Goal: Task Accomplishment & Management: Manage account settings

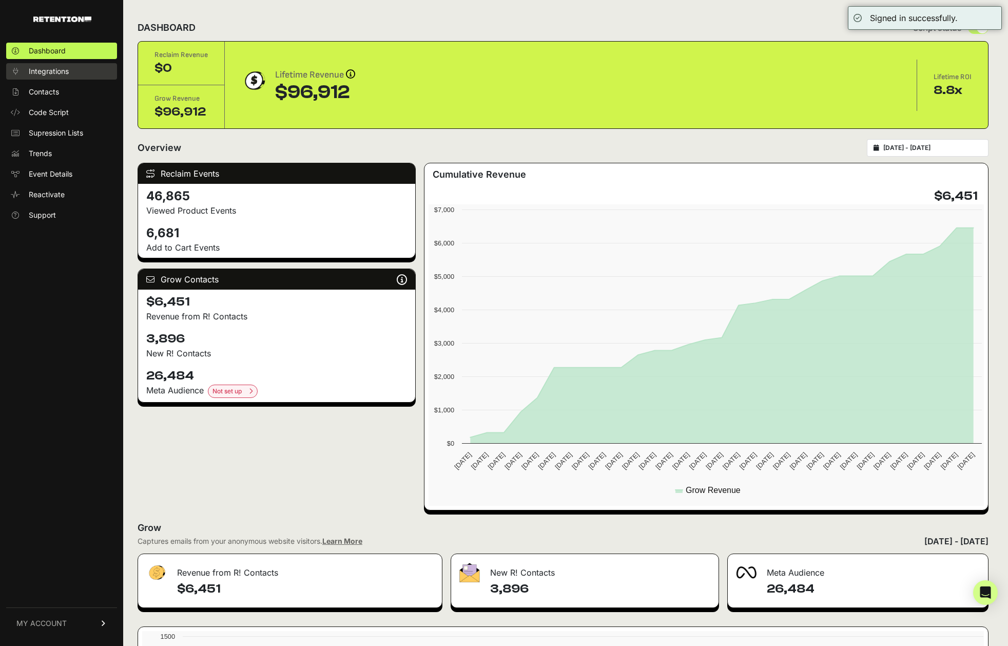
click at [79, 76] on link "Integrations" at bounding box center [61, 71] width 111 height 16
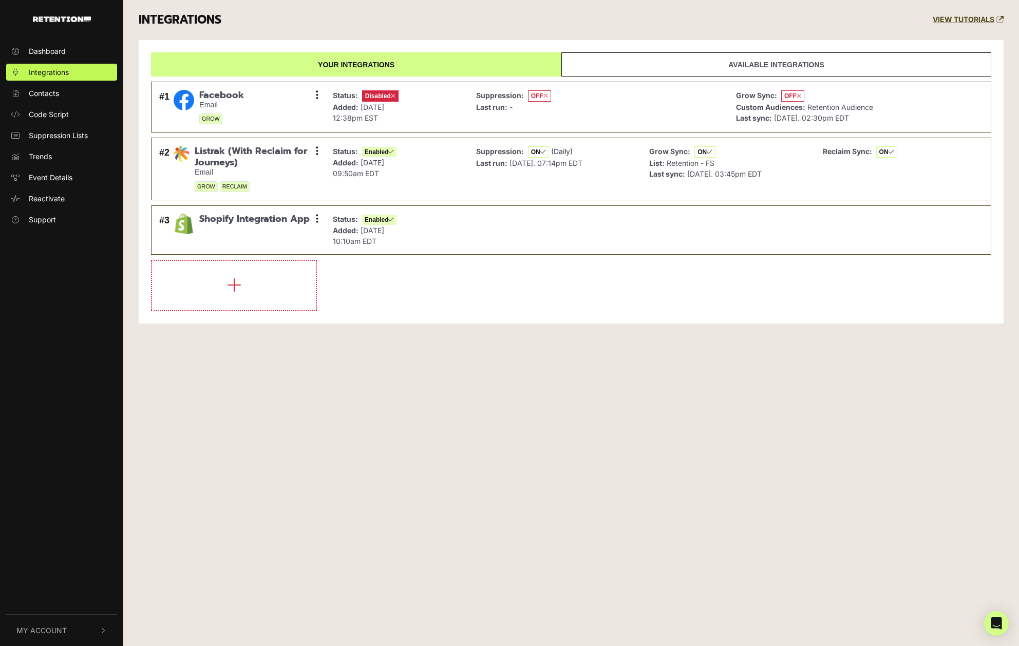
click at [77, 623] on button "My Account" at bounding box center [61, 630] width 111 height 31
click at [68, 518] on span "Account Details" at bounding box center [55, 520] width 53 height 11
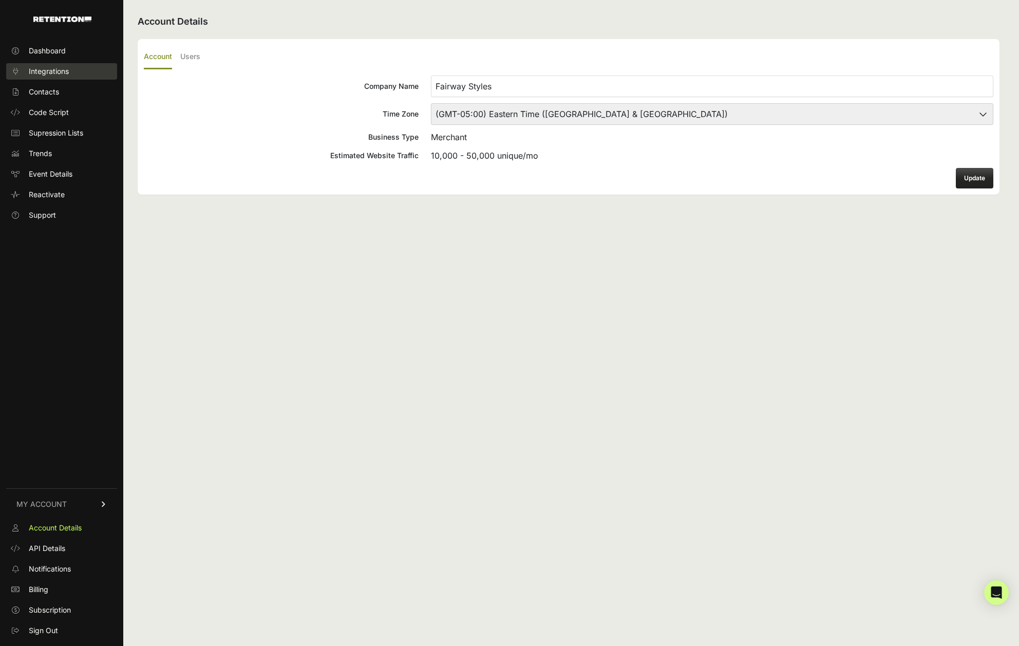
click at [97, 69] on link "Integrations" at bounding box center [61, 71] width 111 height 16
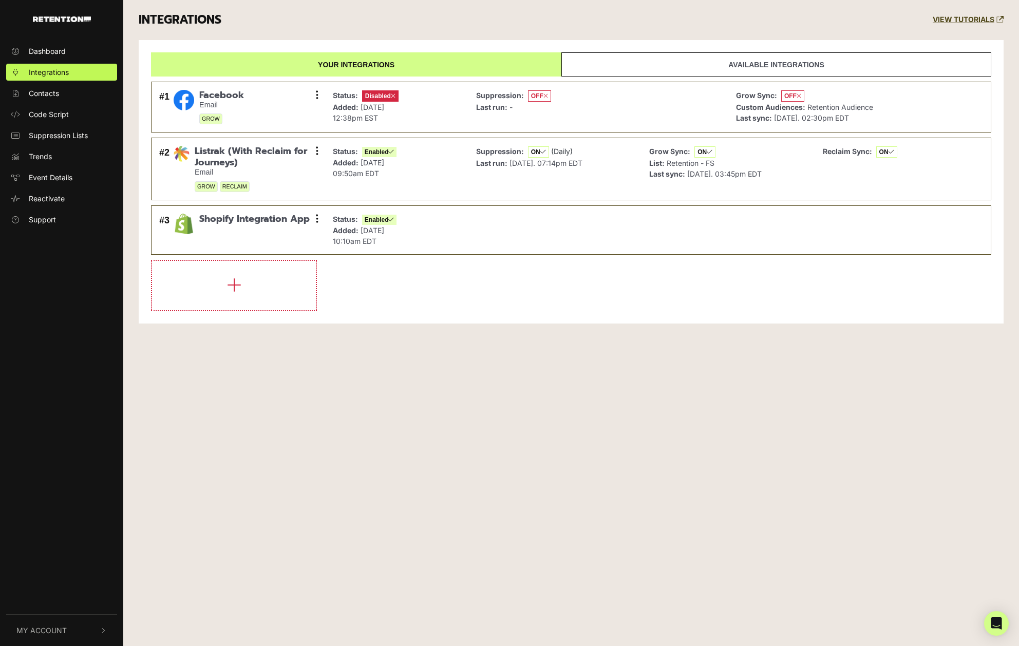
click at [67, 627] on button "My Account" at bounding box center [61, 630] width 111 height 31
click at [69, 623] on link "Sign Out" at bounding box center [61, 628] width 111 height 17
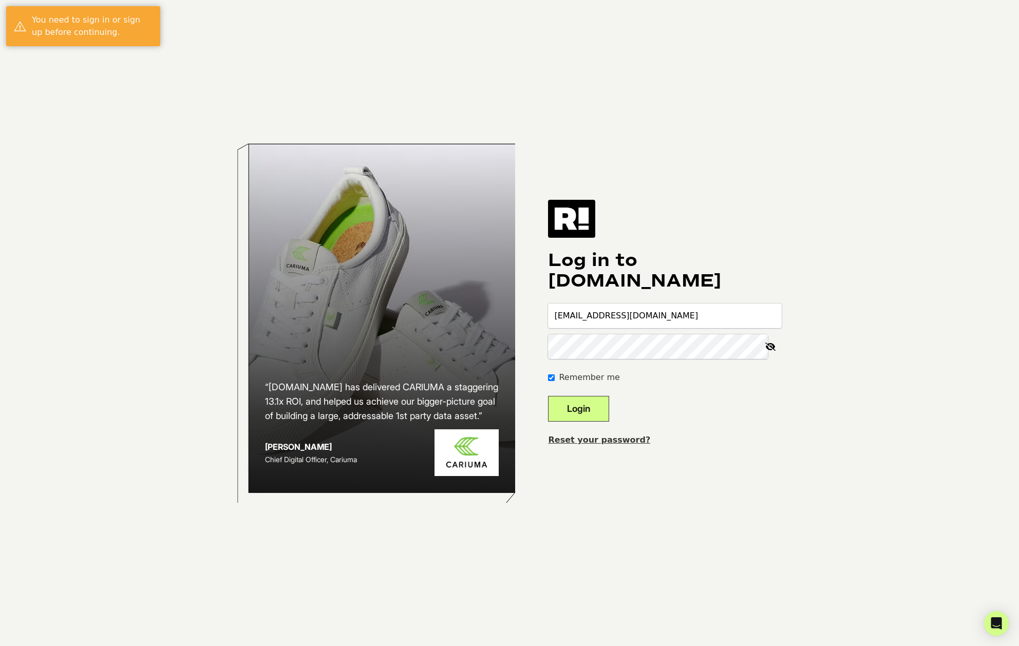
click at [675, 319] on input "[EMAIL_ADDRESS][DOMAIN_NAME]" at bounding box center [665, 315] width 234 height 25
type input "[EMAIL_ADDRESS][DOMAIN_NAME]"
click at [600, 413] on button "Login" at bounding box center [578, 409] width 61 height 26
